Goal: Use online tool/utility: Utilize a website feature to perform a specific function

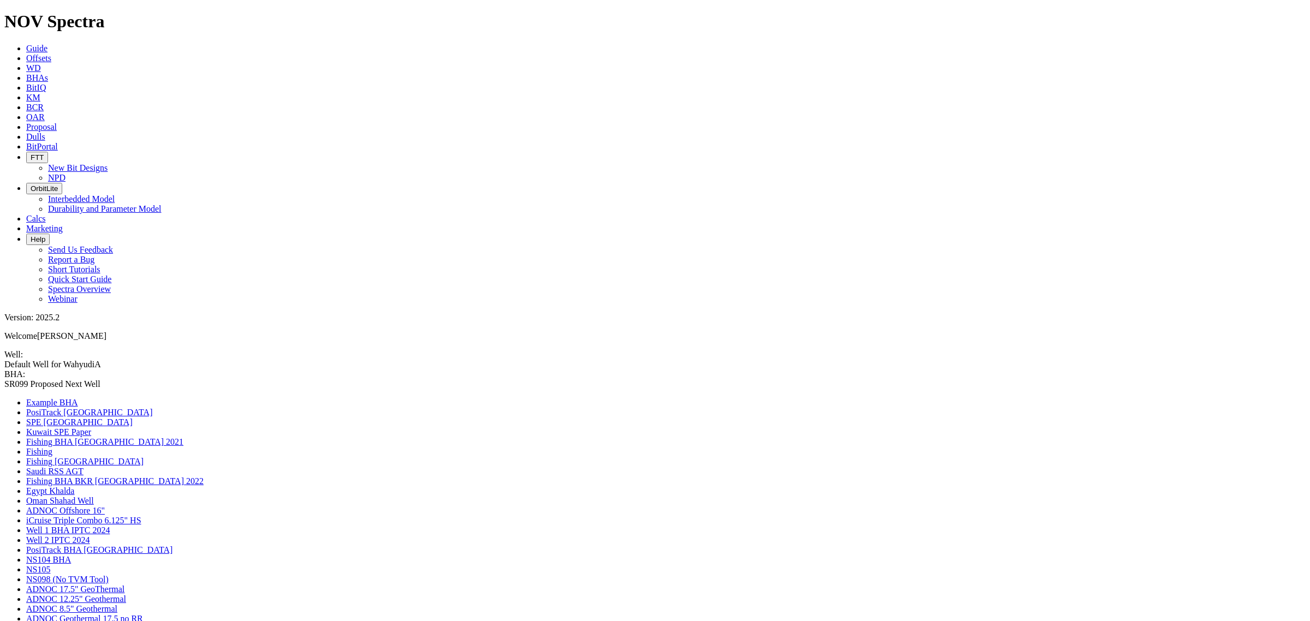
click at [26, 214] on icon at bounding box center [26, 218] width 0 height 9
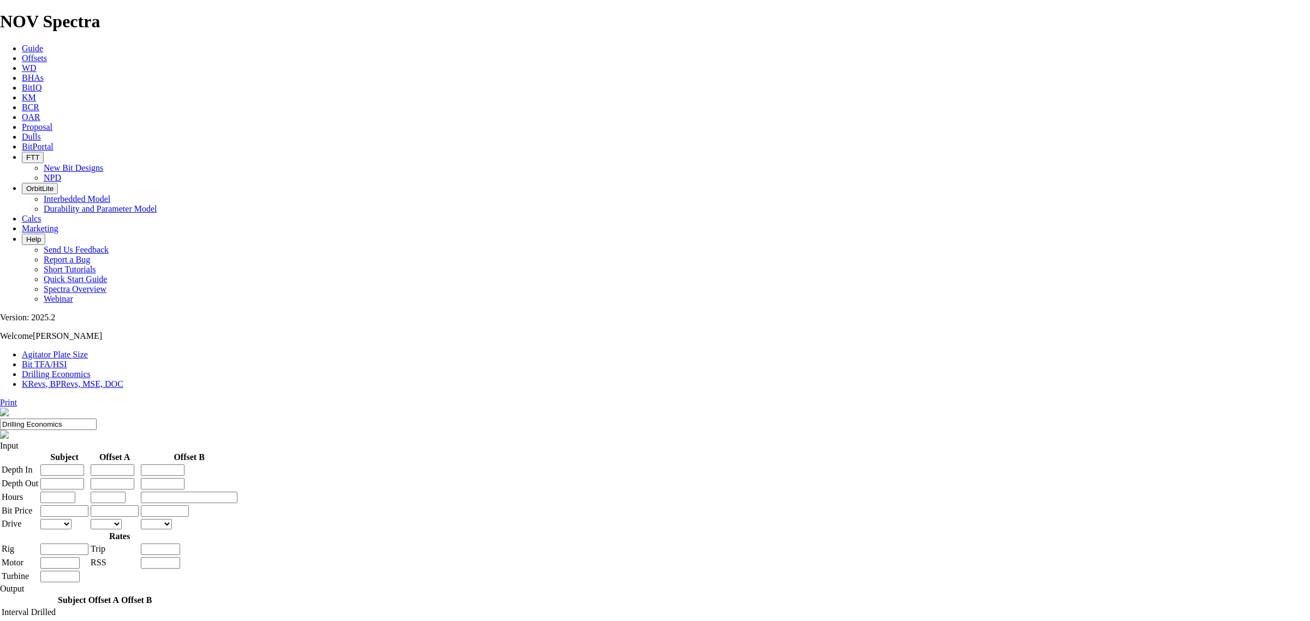
click at [67, 360] on link "Bit TFA/HSI" at bounding box center [44, 364] width 45 height 9
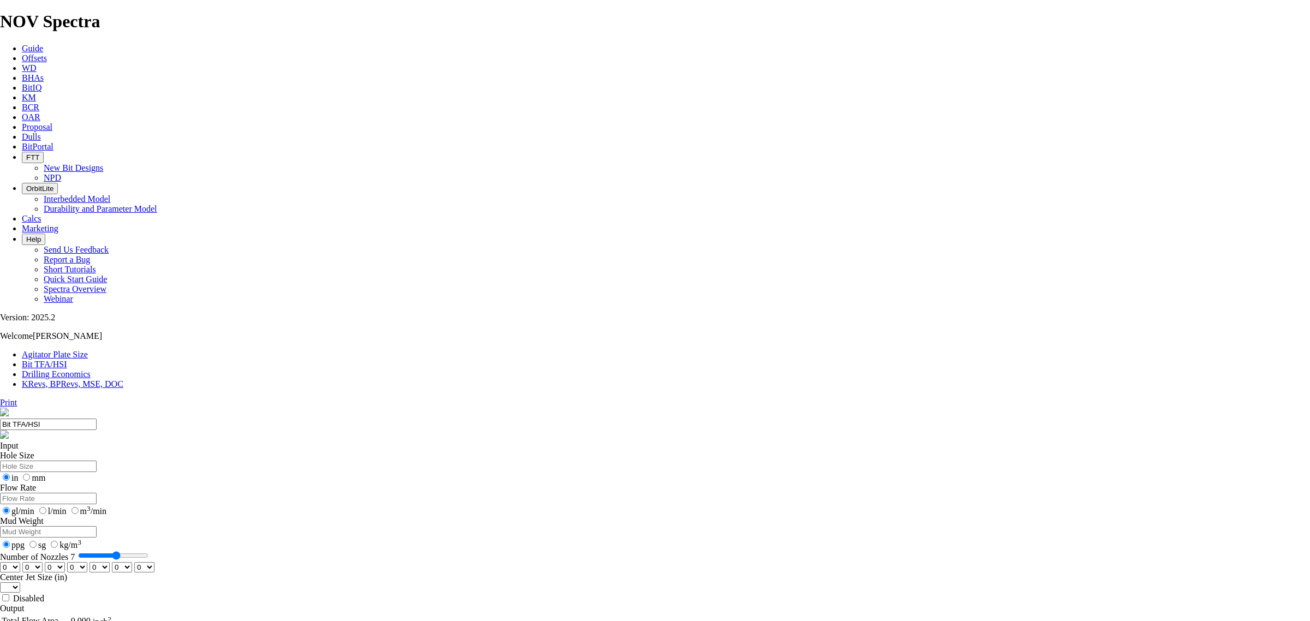
click at [97, 461] on input "Hole Size" at bounding box center [48, 466] width 97 height 11
type input "12.25"
click at [97, 493] on input "Flow Rate" at bounding box center [48, 498] width 97 height 11
type input "900"
click at [97, 526] on input "Mud Weight" at bounding box center [48, 531] width 97 height 11
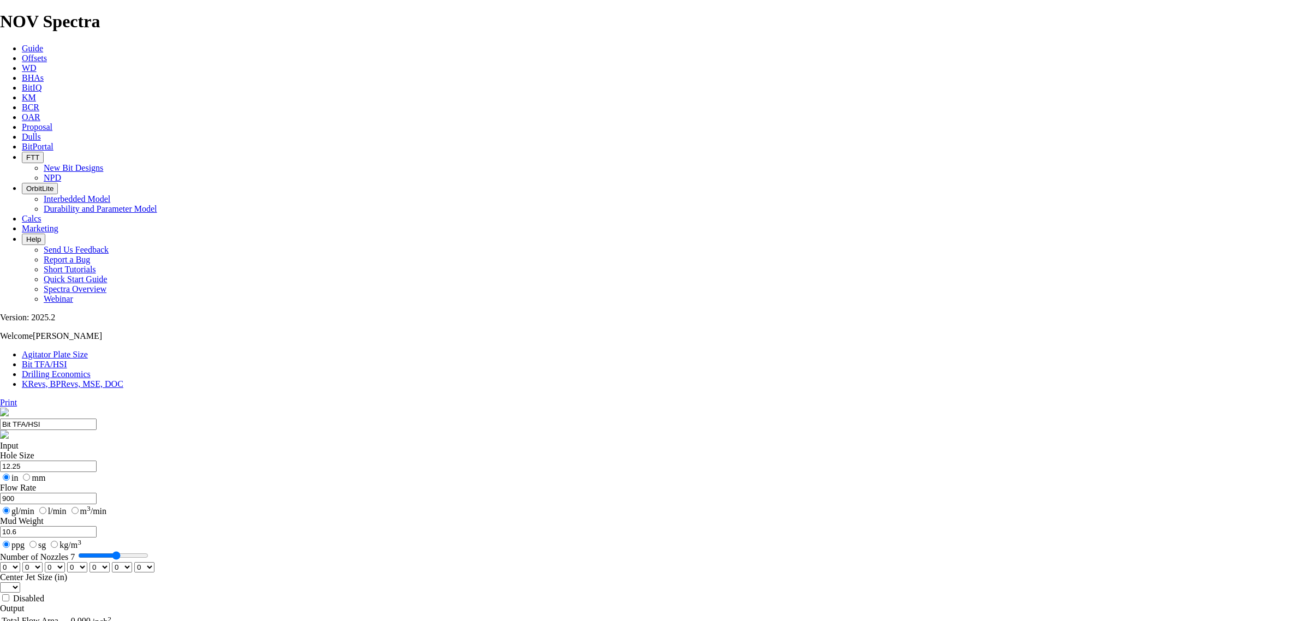
type input "10.6"
drag, startPoint x: 552, startPoint y: 288, endPoint x: 542, endPoint y: 283, distance: 11.5
type input "6"
click at [148, 551] on input "Number of Nozzles 6" at bounding box center [113, 555] width 70 height 9
click at [20, 562] on select "0 1 2 3 4 5 6 7 8 9 10 11 12 13 14 15 16 17 18 19 20 21 22 23 24 25 26 27 28 29…" at bounding box center [10, 567] width 20 height 10
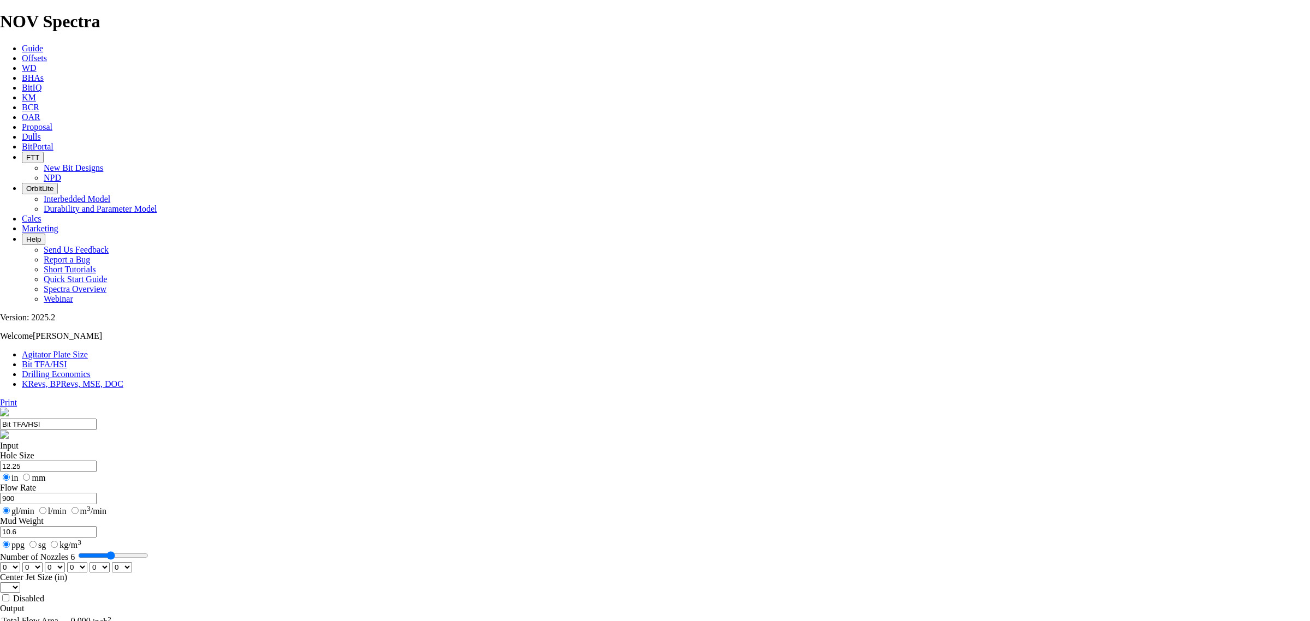
select select "number:14"
click at [20, 562] on select "0 1 2 3 4 5 6 7 8 9 10 11 12 13 14 15 16 17 18 19 20 21 22 23 24 25 26 27 28 29…" at bounding box center [10, 567] width 20 height 10
select select "number:14"
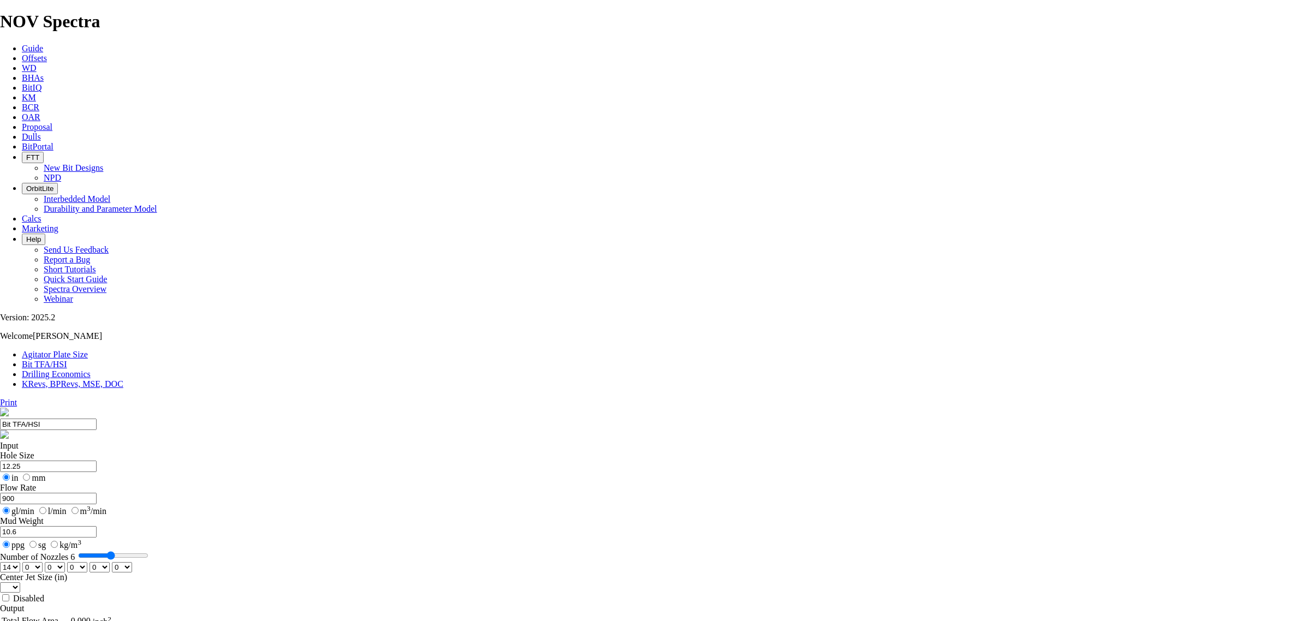
select select "number:14"
click at [9, 594] on input "Disabled" at bounding box center [5, 597] width 7 height 7
checkbox input "true"
